Goal: Information Seeking & Learning: Learn about a topic

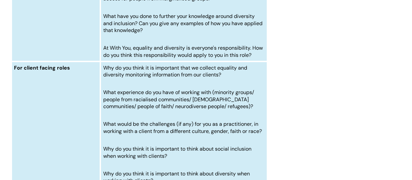
scroll to position [2674, 0]
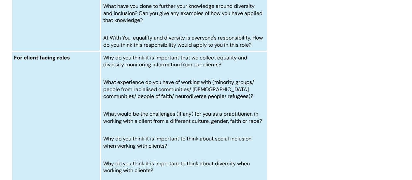
drag, startPoint x: 229, startPoint y: 118, endPoint x: 100, endPoint y: 100, distance: 130.0
drag, startPoint x: 183, startPoint y: 146, endPoint x: 183, endPoint y: 142, distance: 3.9
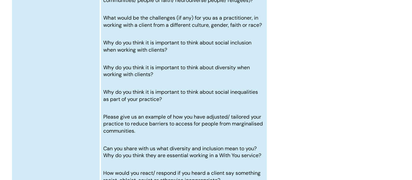
scroll to position [2772, 0]
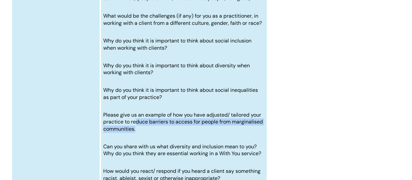
drag, startPoint x: 165, startPoint y: 143, endPoint x: 137, endPoint y: 139, distance: 28.7
click at [137, 132] on p "Please give us an example of how you have adjusted/ tailored your practice to r…" at bounding box center [183, 121] width 161 height 21
click at [166, 132] on span "Please give us an example of how you have adjusted/ tailored your practice to r…" at bounding box center [183, 121] width 160 height 21
click at [167, 150] on td "Why do you think it is important that we collect equality and diversity monitor…" at bounding box center [183, 130] width 167 height 354
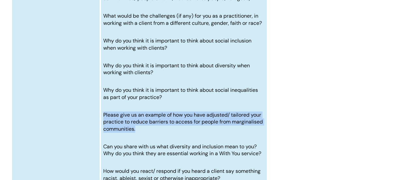
click at [167, 150] on td "Why do you think it is important that we collect equality and diversity monitor…" at bounding box center [183, 130] width 167 height 354
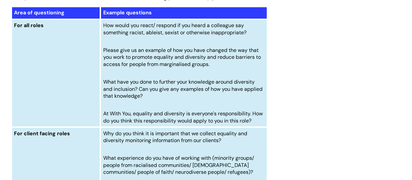
scroll to position [2609, 0]
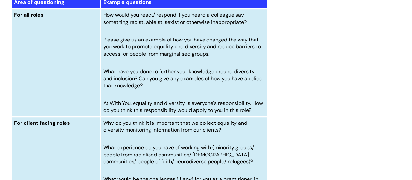
drag, startPoint x: 176, startPoint y: 70, endPoint x: 101, endPoint y: 56, distance: 76.4
click at [101, 57] on td "How would you react/ respond if you heard a colleague say something racist, abl…" at bounding box center [183, 63] width 167 height 108
click at [215, 81] on td "How would you react/ respond if you heard a colleague say something racist, abl…" at bounding box center [183, 63] width 167 height 108
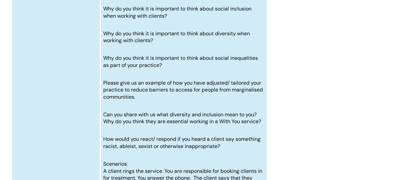
scroll to position [2804, 0]
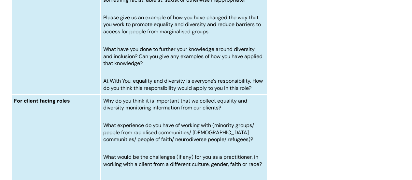
scroll to position [2641, 0]
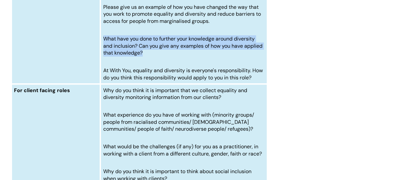
drag, startPoint x: 147, startPoint y: 71, endPoint x: 120, endPoint y: 54, distance: 31.6
click at [101, 55] on td "How would you react/ respond if you heard a colleague say something racist, abl…" at bounding box center [183, 30] width 167 height 108
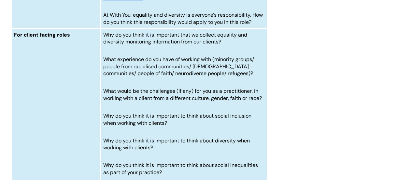
scroll to position [2707, 0]
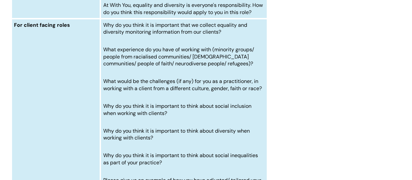
click at [262, 92] on span "What would be the challenges (if any) for you as a practitioner, in working wit…" at bounding box center [182, 85] width 159 height 14
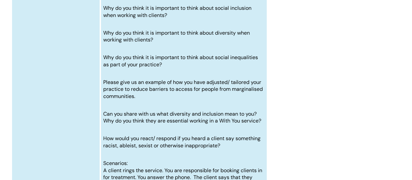
scroll to position [2837, 0]
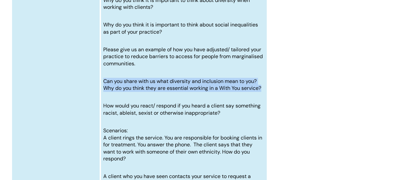
drag, startPoint x: 232, startPoint y: 106, endPoint x: 101, endPoint y: 100, distance: 130.6
click at [101, 100] on td "Why do you think it is important that we collect equality and diversity monitor…" at bounding box center [183, 65] width 167 height 354
copy span "Can you share with us what diversity and inclusion mean to you? Why do you thin…"
